Goal: Check status: Check status

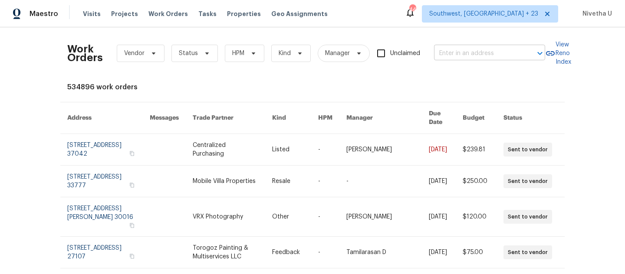
click at [452, 59] on input "text" at bounding box center [477, 53] width 87 height 13
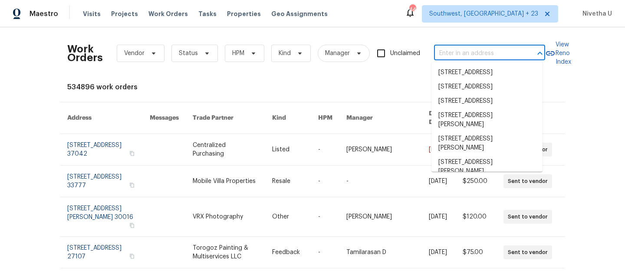
paste input "[STREET_ADDRESS][PERSON_NAME]"
type input "[STREET_ADDRESS][PERSON_NAME]"
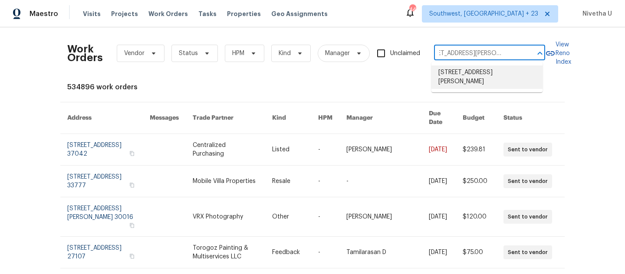
click at [459, 74] on li "[STREET_ADDRESS][PERSON_NAME]" at bounding box center [486, 77] width 111 height 23
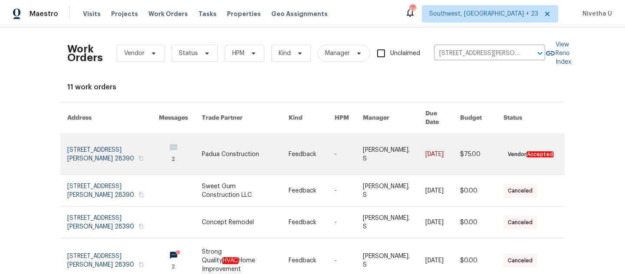
click at [99, 141] on link at bounding box center [113, 154] width 92 height 41
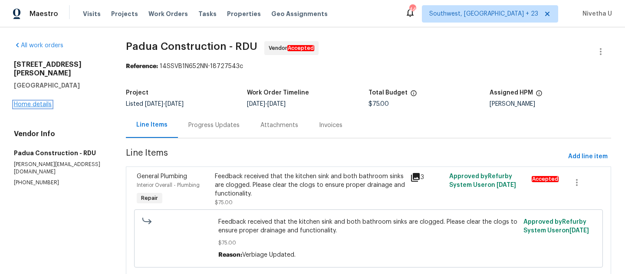
click at [36, 102] on link "Home details" at bounding box center [33, 105] width 38 height 6
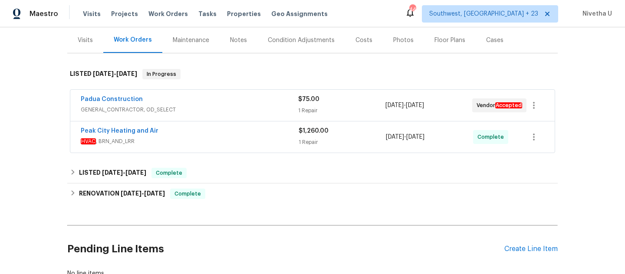
scroll to position [108, 0]
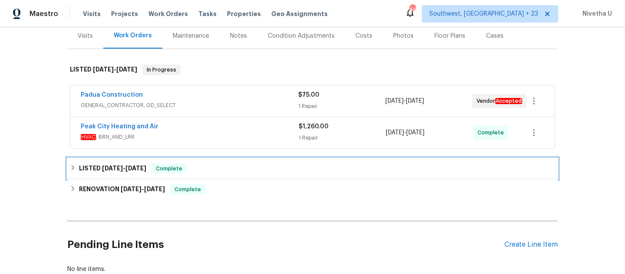
click at [217, 169] on div "LISTED [DATE] - [DATE] Complete" at bounding box center [312, 169] width 485 height 10
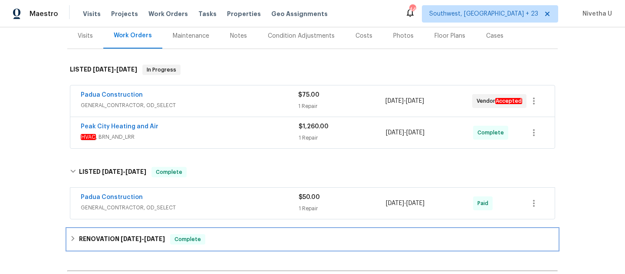
click at [217, 236] on div "RENOVATION [DATE] - [DATE] Complete" at bounding box center [312, 239] width 485 height 10
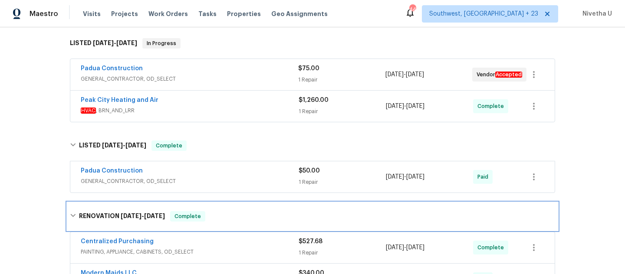
scroll to position [111, 0]
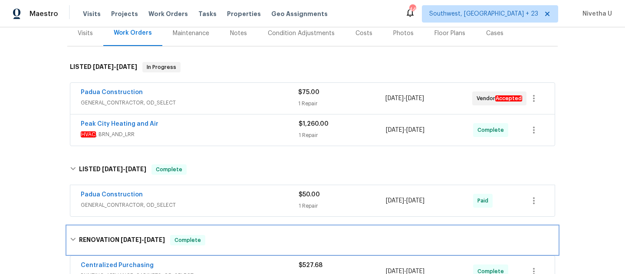
click at [212, 233] on div "RENOVATION [DATE] - [DATE] Complete" at bounding box center [312, 241] width 490 height 28
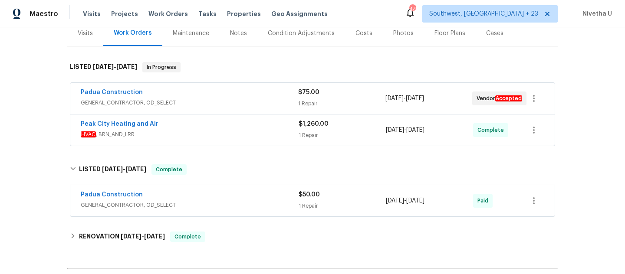
click at [205, 202] on span "GENERAL_CONTRACTOR, OD_SELECT" at bounding box center [190, 205] width 218 height 9
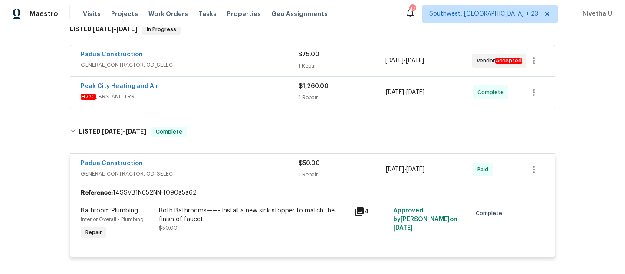
scroll to position [146, 0]
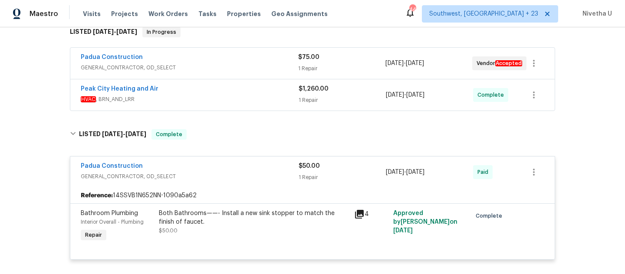
click at [198, 181] on div "Padua Construction GENERAL_CONTRACTOR, OD_SELECT" at bounding box center [190, 172] width 218 height 21
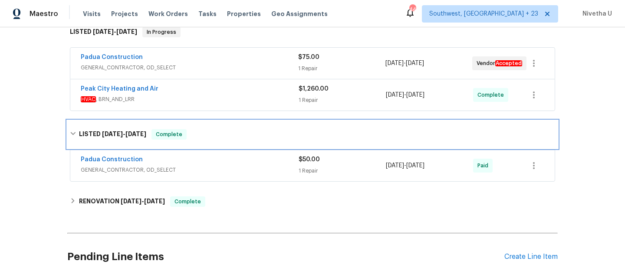
click at [195, 148] on div "LISTED [DATE] - [DATE] Complete Padua Construction GENERAL_CONTRACTOR, OD_SELEC…" at bounding box center [312, 153] width 490 height 64
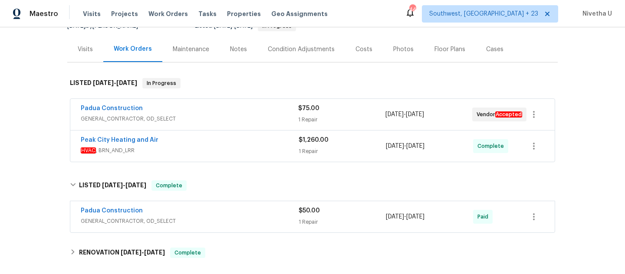
click at [190, 162] on div "Padua Construction GENERAL_CONTRACTOR, OD_SELECT $75.00 1 Repair [DATE] - [DATE…" at bounding box center [312, 131] width 490 height 68
click at [186, 150] on span "HVAC , BRN_AND_LRR" at bounding box center [190, 150] width 218 height 9
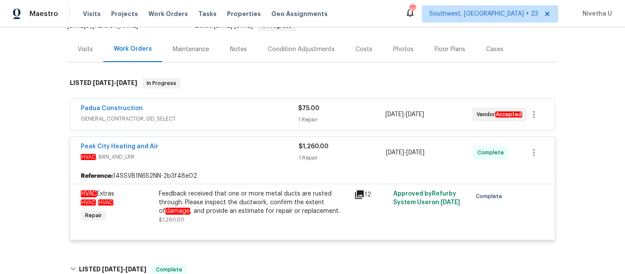
click at [196, 117] on span "GENERAL_CONTRACTOR, OD_SELECT" at bounding box center [189, 119] width 217 height 9
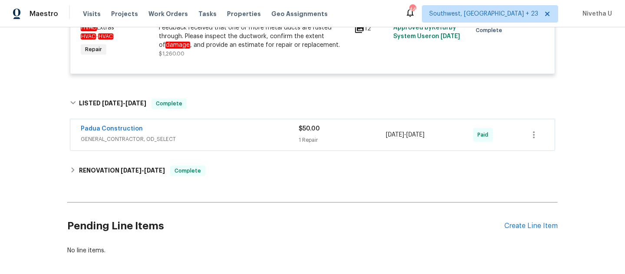
scroll to position [393, 0]
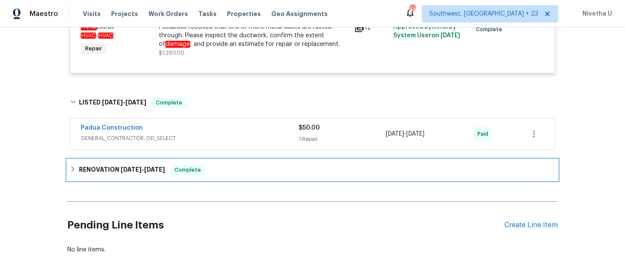
click at [223, 165] on div "RENOVATION [DATE] - [DATE] Complete" at bounding box center [312, 170] width 485 height 10
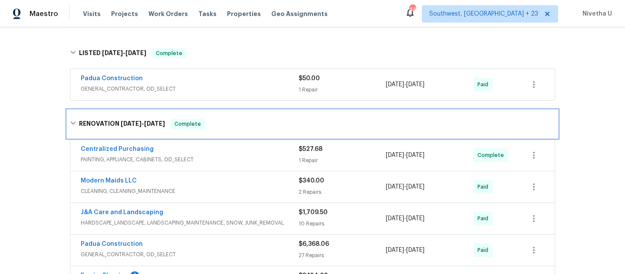
scroll to position [430, 0]
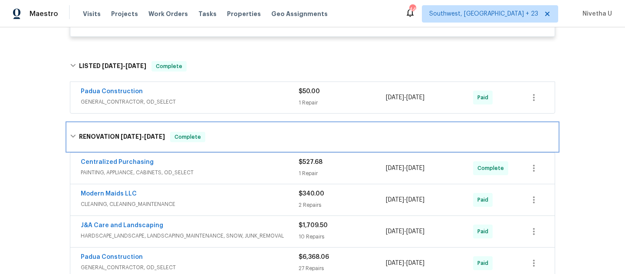
click at [192, 133] on span "Complete" at bounding box center [187, 137] width 33 height 9
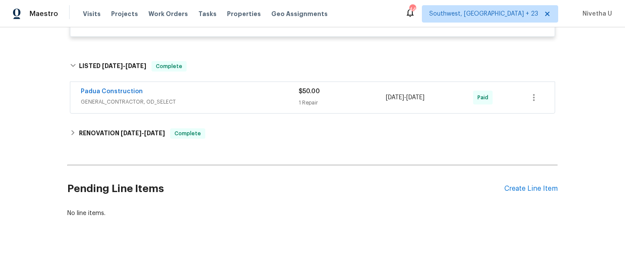
click at [193, 97] on div "Padua Construction" at bounding box center [190, 92] width 218 height 10
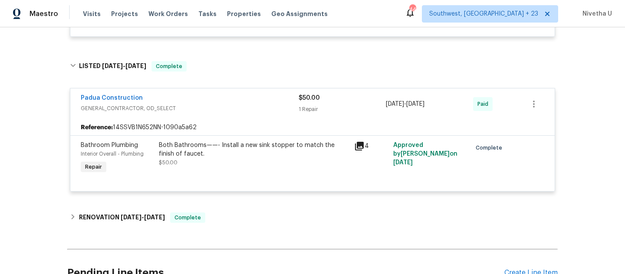
click at [203, 95] on div "Padua Construction" at bounding box center [190, 99] width 218 height 10
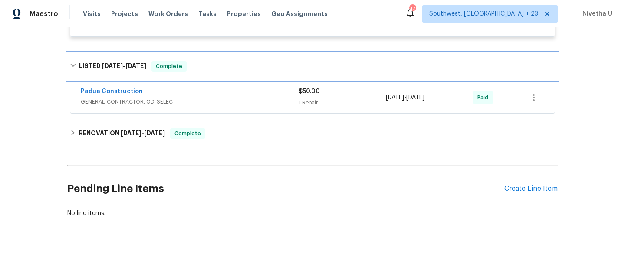
click at [198, 70] on div "LISTED [DATE] - [DATE] Complete" at bounding box center [312, 66] width 485 height 10
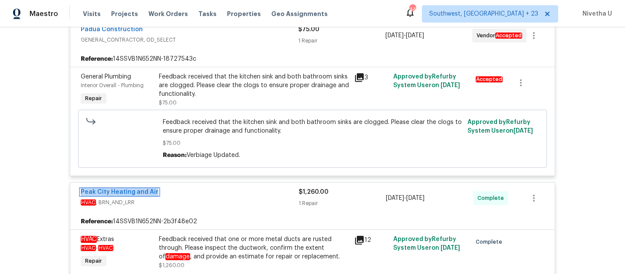
scroll to position [250, 0]
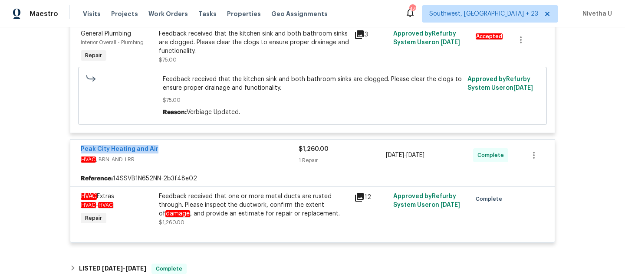
click at [233, 150] on div "Peak City Heating and Air" at bounding box center [190, 150] width 218 height 10
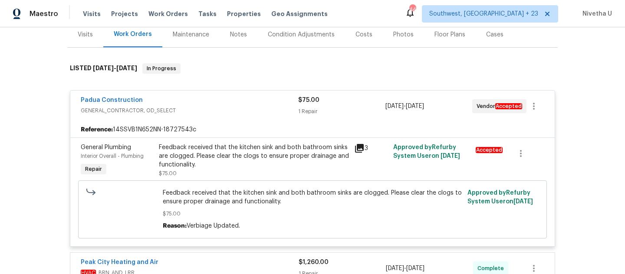
scroll to position [109, 0]
click at [224, 103] on div "Padua Construction" at bounding box center [189, 102] width 217 height 10
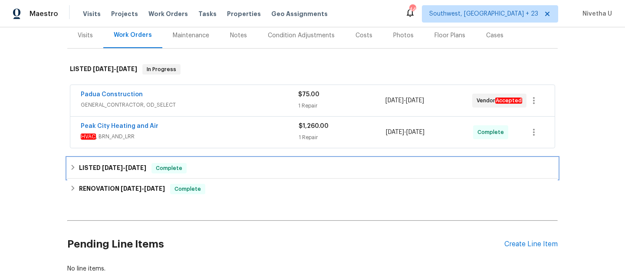
click at [214, 158] on div "LISTED [DATE] - [DATE] Complete" at bounding box center [312, 168] width 490 height 21
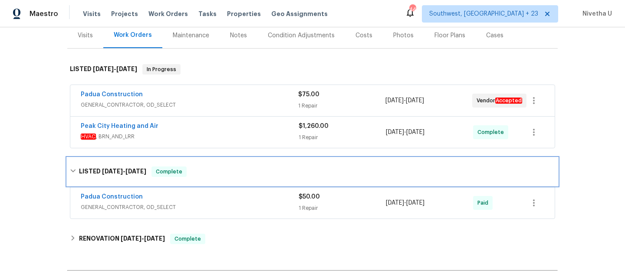
scroll to position [167, 0]
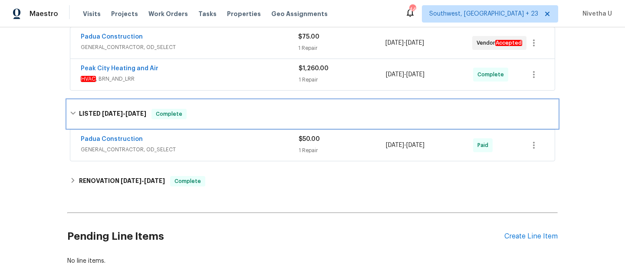
click at [210, 111] on div "LISTED [DATE] - [DATE] Complete" at bounding box center [312, 114] width 485 height 10
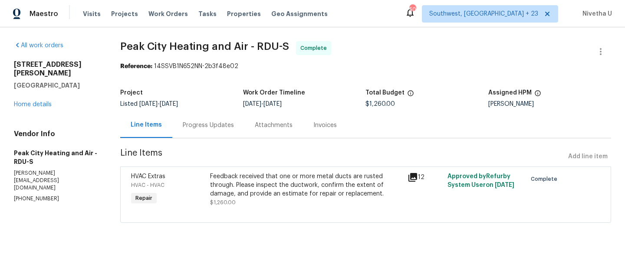
click at [215, 126] on div "Progress Updates" at bounding box center [208, 125] width 51 height 9
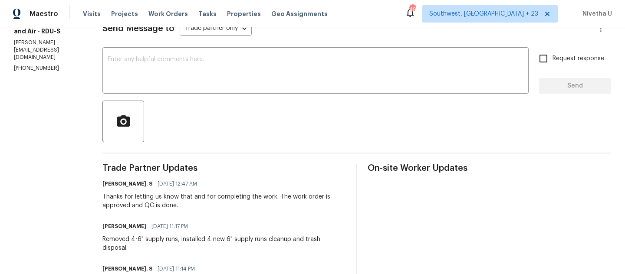
scroll to position [123, 0]
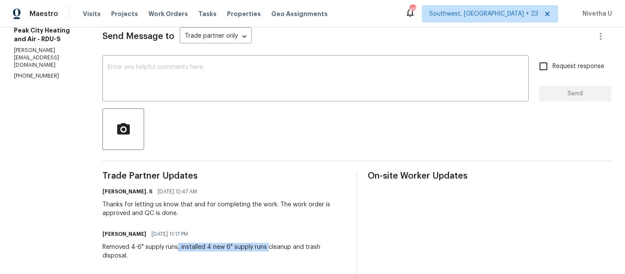
drag, startPoint x: 177, startPoint y: 248, endPoint x: 266, endPoint y: 250, distance: 89.0
click at [266, 250] on div "Removed 4-6" supply runs, installed 4 new 6" supply runs cleanup and trash disp…" at bounding box center [223, 251] width 243 height 17
copy div ", installed 4 new 6" supply runs"
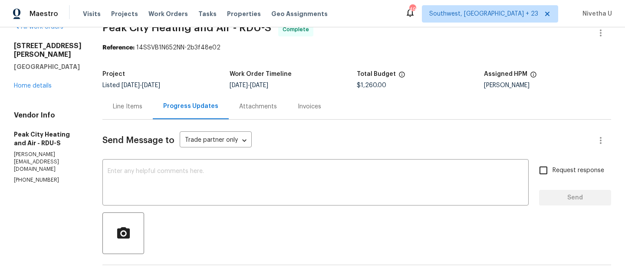
scroll to position [0, 0]
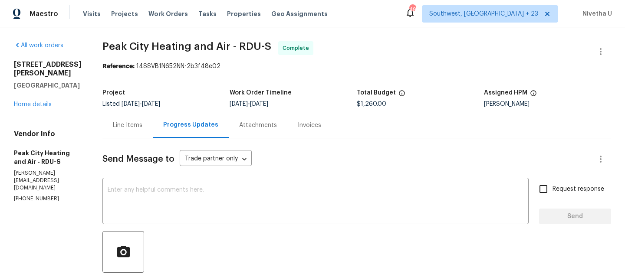
click at [128, 121] on div "Line Items" at bounding box center [128, 125] width 30 height 9
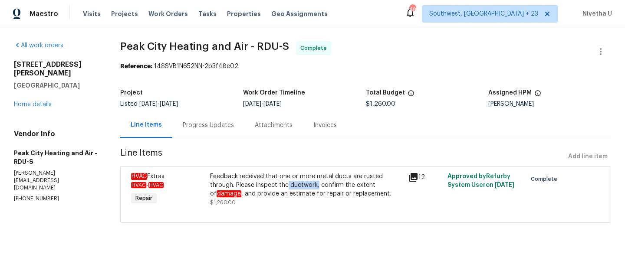
drag, startPoint x: 286, startPoint y: 187, endPoint x: 315, endPoint y: 187, distance: 29.1
click at [315, 187] on div "Feedback received that one or more metal ducts are rusted through. Please inspe…" at bounding box center [306, 185] width 192 height 26
drag, startPoint x: 312, startPoint y: 177, endPoint x: 345, endPoint y: 179, distance: 33.9
click at [345, 179] on div "Feedback received that one or more metal ducts are rusted through. Please inspe…" at bounding box center [306, 185] width 192 height 26
drag, startPoint x: 288, startPoint y: 186, endPoint x: 314, endPoint y: 187, distance: 26.5
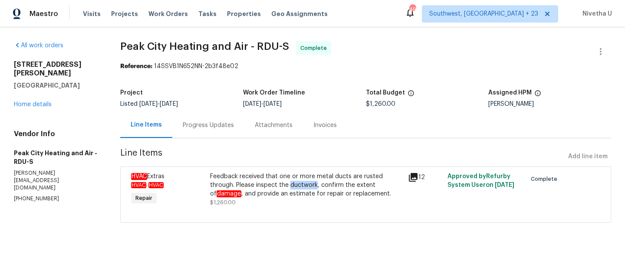
click at [314, 187] on div "Feedback received that one or more metal ducts are rusted through. Please inspe…" at bounding box center [306, 185] width 192 height 26
copy div "ductwork"
